Goal: Task Accomplishment & Management: Manage account settings

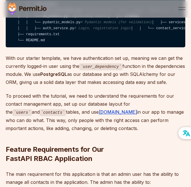
scroll to position [769, 0]
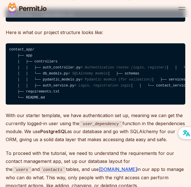
drag, startPoint x: 32, startPoint y: 75, endPoint x: 76, endPoint y: 80, distance: 44.1
click at [75, 80] on code "contact_app/ ├── app │ ├── controllers │ │ ├── auth_controller.py # Authenticat…" at bounding box center [96, 73] width 180 height 61
click at [72, 90] on code "contact_app/ ├── app │ ├── controllers │ │ ├── auth_controller.py # Authenticat…" at bounding box center [96, 73] width 180 height 61
drag, startPoint x: 88, startPoint y: 80, endPoint x: 57, endPoint y: 81, distance: 31.2
click at [55, 79] on code "contact_app/ ├── app │ ├── controllers │ │ ├── auth_controller.py # Authenticat…" at bounding box center [96, 73] width 180 height 61
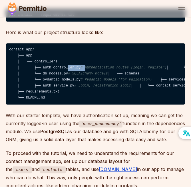
drag, startPoint x: 39, startPoint y: 77, endPoint x: 79, endPoint y: 83, distance: 40.1
click at [75, 82] on code "contact_app/ ├── app │ ├── controllers │ │ ├── auth_controller.py # Authenticat…" at bounding box center [96, 73] width 180 height 61
click at [81, 86] on code "contact_app/ ├── app │ ├── controllers │ │ ├── auth_controller.py # Authenticat…" at bounding box center [96, 73] width 180 height 61
drag, startPoint x: 80, startPoint y: 86, endPoint x: 48, endPoint y: 86, distance: 31.7
click at [48, 86] on code "contact_app/ ├── app │ ├── controllers │ │ ├── auth_controller.py # Authenticat…" at bounding box center [96, 73] width 180 height 61
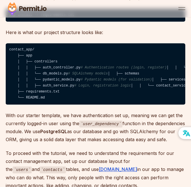
click at [53, 92] on code "contact_app/ ├── app │ ├── controllers │ │ ├── auth_controller.py # Authenticat…" at bounding box center [96, 73] width 180 height 61
drag, startPoint x: 42, startPoint y: 95, endPoint x: 69, endPoint y: 99, distance: 27.3
click at [66, 97] on code "contact_app/ ├── app │ ├── controllers │ │ ├── auth_controller.py # Authenticat…" at bounding box center [96, 73] width 180 height 61
click at [66, 104] on code "contact_app/ ├── app │ ├── controllers │ │ ├── auth_controller.py # Authenticat…" at bounding box center [96, 73] width 180 height 61
drag, startPoint x: 49, startPoint y: 97, endPoint x: 46, endPoint y: 97, distance: 3.2
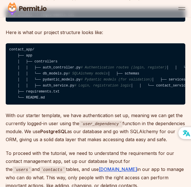
click at [46, 97] on code "contact_app/ ├── app │ ├── controllers │ │ ├── auth_controller.py # Authenticat…" at bounding box center [96, 73] width 180 height 61
click at [49, 104] on code "contact_app/ ├── app │ ├── controllers │ │ ├── auth_controller.py # Authenticat…" at bounding box center [96, 73] width 180 height 61
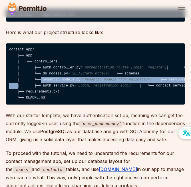
drag, startPoint x: 29, startPoint y: 108, endPoint x: 87, endPoint y: 114, distance: 58.6
click at [87, 104] on code "contact_app/ ├── app │ ├── controllers │ │ ├── auth_controller.py # Authenticat…" at bounding box center [96, 73] width 180 height 61
click at [91, 104] on code "contact_app/ ├── app │ ├── controllers │ │ ├── auth_controller.py # Authenticat…" at bounding box center [96, 73] width 180 height 61
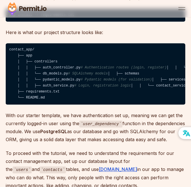
drag, startPoint x: 67, startPoint y: 119, endPoint x: 46, endPoint y: 110, distance: 23.1
click at [40, 104] on code "contact_app/ ├── app │ ├── controllers │ │ ├── auth_controller.py # Authenticat…" at bounding box center [96, 73] width 180 height 61
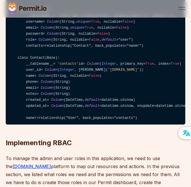
scroll to position [1340, 0]
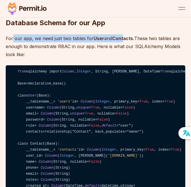
drag, startPoint x: 123, startPoint y: 92, endPoint x: 126, endPoint y: 92, distance: 3.8
click at [125, 58] on p "For our app, we need just two tables for User and Contacts. These two tables ar…" at bounding box center [96, 46] width 180 height 24
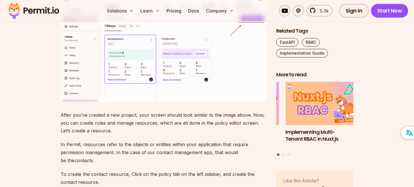
scroll to position [1597, 0]
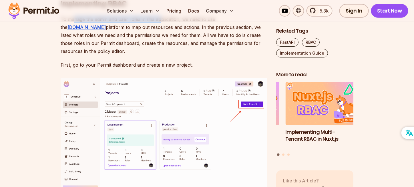
drag, startPoint x: 75, startPoint y: 108, endPoint x: 162, endPoint y: 108, distance: 87.4
click at [161, 55] on p "To manage the admin and user roles in this application, we need to use the Perm…" at bounding box center [164, 35] width 206 height 40
drag, startPoint x: 164, startPoint y: 108, endPoint x: 184, endPoint y: 111, distance: 19.8
click at [165, 55] on p "To manage the admin and user roles in this application, we need to use the Perm…" at bounding box center [164, 35] width 206 height 40
drag, startPoint x: 189, startPoint y: 111, endPoint x: 116, endPoint y: 106, distance: 73.3
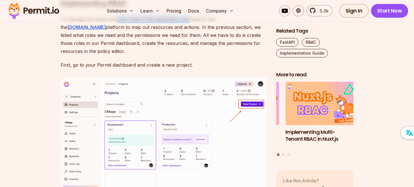
click at [116, 55] on p "To manage the admin and user roles in this application, we need to use the Perm…" at bounding box center [164, 35] width 206 height 40
click at [112, 55] on p "To manage the admin and user roles in this application, we need to use the Perm…" at bounding box center [164, 35] width 206 height 40
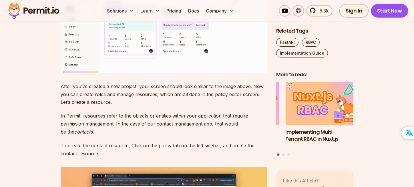
scroll to position [1769, 0]
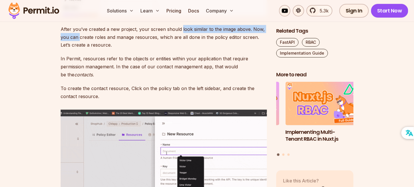
drag, startPoint x: 159, startPoint y: 113, endPoint x: 193, endPoint y: 113, distance: 33.7
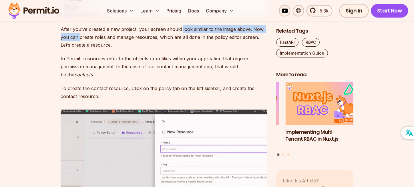
click at [187, 49] on p "After you’ve created a new project, your screen should look similar to the imag…" at bounding box center [164, 37] width 206 height 24
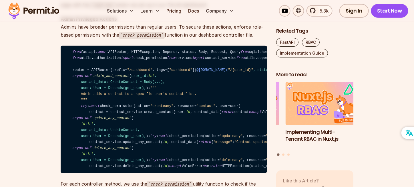
scroll to position [3854, 0]
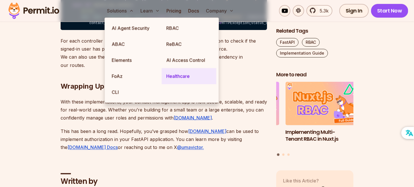
click at [181, 80] on link "Healthcare" at bounding box center [189, 76] width 55 height 16
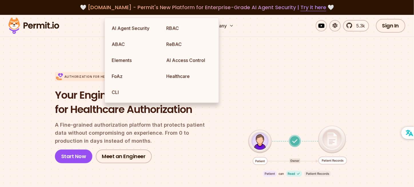
drag, startPoint x: 69, startPoint y: 85, endPoint x: 77, endPoint y: 90, distance: 9.8
click at [69, 86] on div "Authorization for Healthcare Your Engineering Partners for Healthcare Authoriza…" at bounding box center [134, 117] width 159 height 91
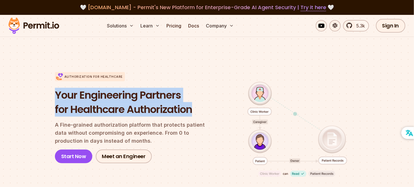
drag, startPoint x: 199, startPoint y: 113, endPoint x: 45, endPoint y: 96, distance: 155.5
click at [45, 96] on section "Authorization for Healthcare Your Engineering Partners for Healthcare Authoriza…" at bounding box center [207, 142] width 414 height 176
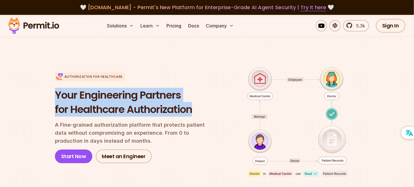
scroll to position [57, 0]
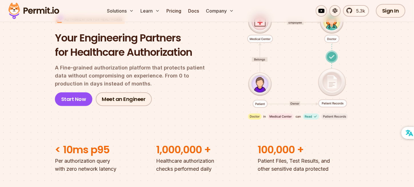
click at [115, 79] on p "A Fine-grained authorization platform that protects patient data without compro…" at bounding box center [134, 76] width 159 height 24
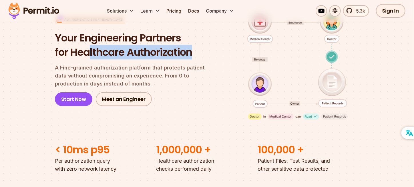
drag, startPoint x: 200, startPoint y: 59, endPoint x: 89, endPoint y: 56, distance: 111.1
click at [89, 56] on h1 "Your Engineering Partners for Healthcare Authorization" at bounding box center [134, 45] width 159 height 28
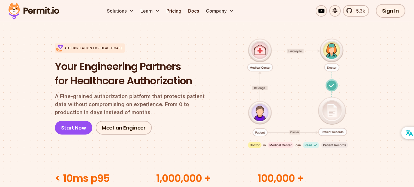
drag, startPoint x: 65, startPoint y: 82, endPoint x: 62, endPoint y: 78, distance: 5.3
click at [65, 82] on h1 "Your Engineering Partners for Healthcare Authorization" at bounding box center [134, 73] width 159 height 28
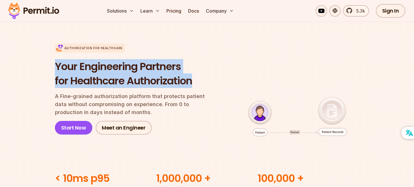
drag, startPoint x: 56, startPoint y: 67, endPoint x: 199, endPoint y: 86, distance: 144.6
click at [191, 86] on h1 "Your Engineering Partners for Healthcare Authorization" at bounding box center [134, 73] width 159 height 28
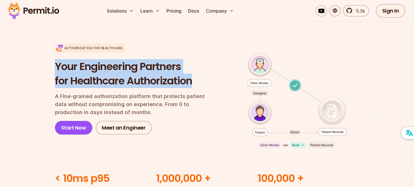
click at [164, 89] on div "Your Engineering Partners for Healthcare Authorization A Fine-grained authoriza…" at bounding box center [134, 96] width 159 height 75
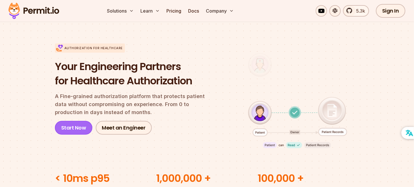
click at [61, 128] on link "Start Now" at bounding box center [73, 128] width 37 height 14
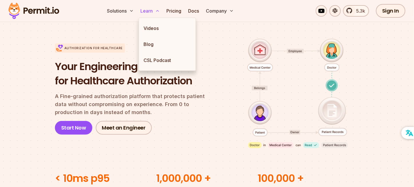
click at [146, 11] on button "Learn" at bounding box center [150, 10] width 24 height 11
click at [154, 48] on link "Blog" at bounding box center [167, 44] width 57 height 16
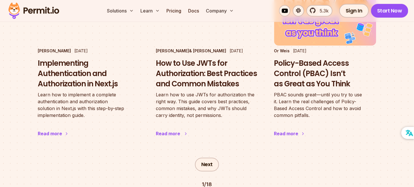
scroll to position [1028, 0]
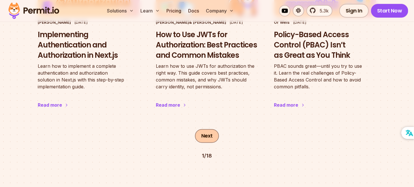
click at [191, 129] on link "Next" at bounding box center [207, 136] width 24 height 14
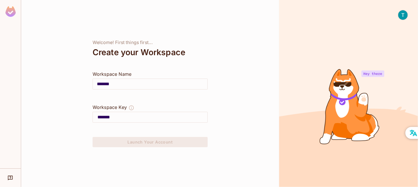
click at [137, 81] on input "*******" at bounding box center [150, 84] width 115 height 16
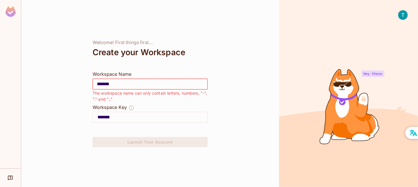
click at [120, 82] on input "*******" at bounding box center [150, 84] width 115 height 16
drag, startPoint x: 120, startPoint y: 84, endPoint x: 92, endPoint y: 84, distance: 28.6
click at [92, 84] on div "Welcome! First things first... Create your Workspace Workspace Name ******* ​ T…" at bounding box center [150, 93] width 258 height 187
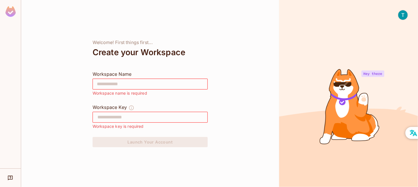
type input "*"
type input "**"
type input "***"
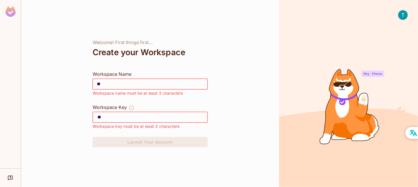
type input "***"
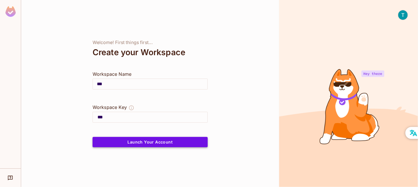
type input "***"
click at [140, 144] on button "Launch Your Account" at bounding box center [150, 142] width 115 height 10
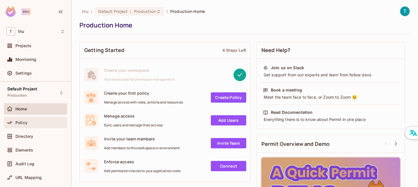
click at [15, 123] on span "Policy" at bounding box center [21, 122] width 12 height 5
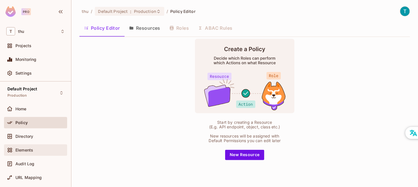
click at [27, 148] on span "Elements" at bounding box center [24, 150] width 18 height 5
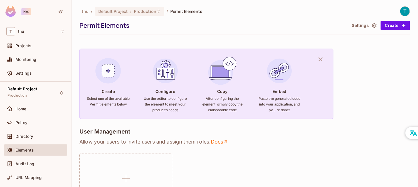
click at [111, 76] on img at bounding box center [108, 70] width 31 height 31
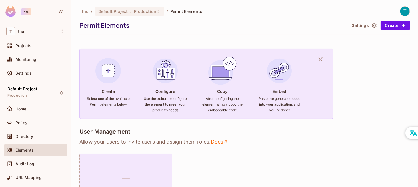
scroll to position [57, 0]
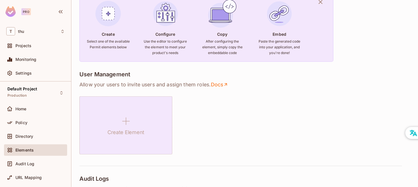
click at [120, 111] on div "Create Element" at bounding box center [125, 125] width 93 height 58
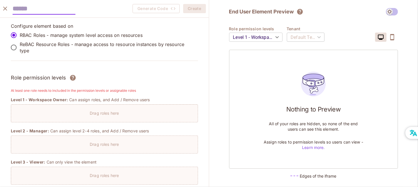
click at [74, 111] on div "Drag roles here" at bounding box center [104, 111] width 187 height 8
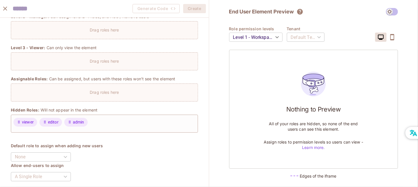
scroll to position [0, 0]
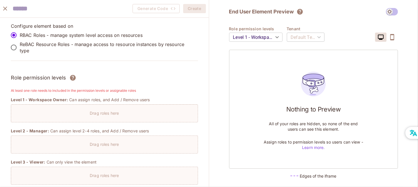
click at [3, 7] on icon "close" at bounding box center [5, 9] width 4 height 4
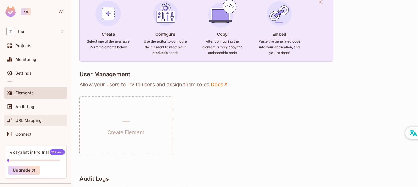
scroll to position [71, 0]
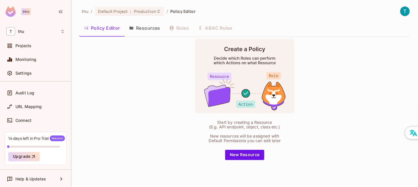
click at [142, 30] on button "Resources" at bounding box center [145, 28] width 40 height 14
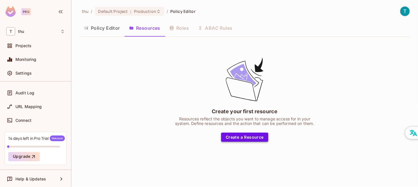
click at [234, 138] on button "Create a Resource" at bounding box center [244, 137] width 47 height 9
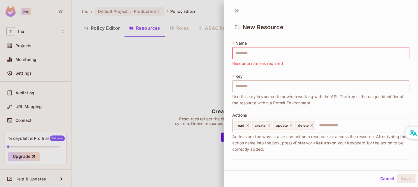
click at [172, 85] on div at bounding box center [209, 93] width 418 height 187
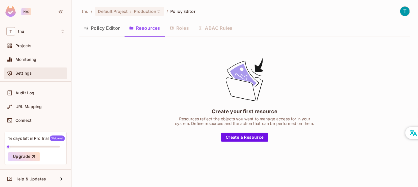
click at [27, 75] on span "Settings" at bounding box center [23, 73] width 16 height 5
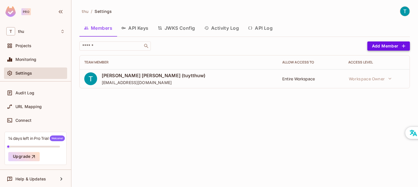
click at [387, 43] on button "Add Member" at bounding box center [388, 45] width 43 height 9
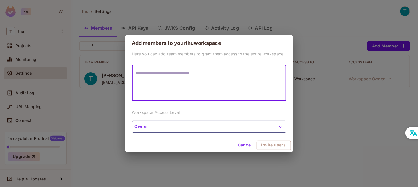
click at [166, 73] on textarea at bounding box center [209, 83] width 146 height 26
click at [318, 89] on div "Add members to your thu workspace Here you can add team members to grant them a…" at bounding box center [209, 93] width 418 height 187
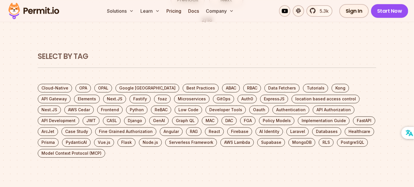
scroll to position [1082, 0]
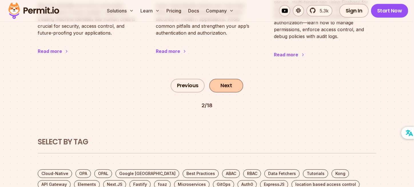
click at [224, 79] on link "Next" at bounding box center [226, 86] width 34 height 14
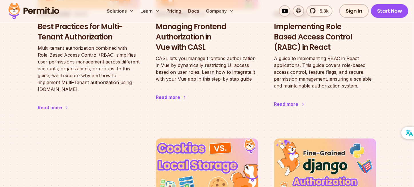
scroll to position [514, 0]
